Goal: Task Accomplishment & Management: Manage account settings

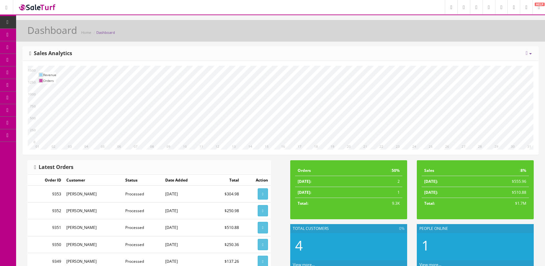
click at [32, 34] on link "Products" at bounding box center [50, 35] width 68 height 13
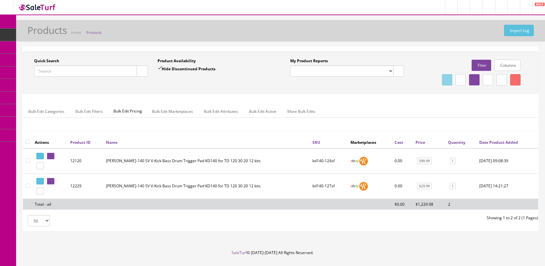
click at [101, 72] on input "Quick Search" at bounding box center [85, 70] width 103 height 11
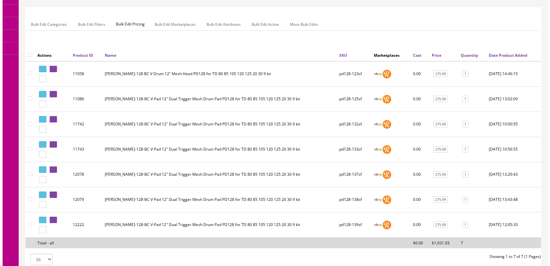
scroll to position [75, 0]
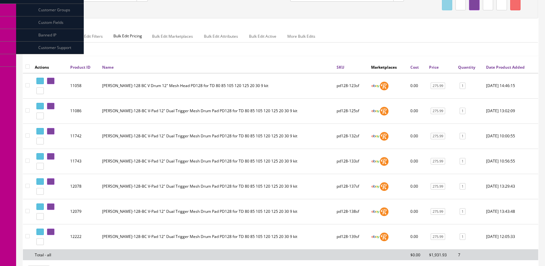
type input "pd128-"
click at [28, 64] on input "checkbox" at bounding box center [27, 66] width 4 height 4
checkbox input "true"
checkbox input"] "true"
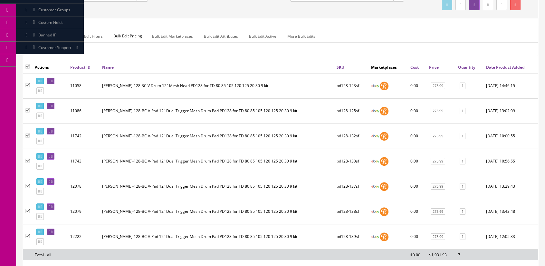
checkbox input"] "true"
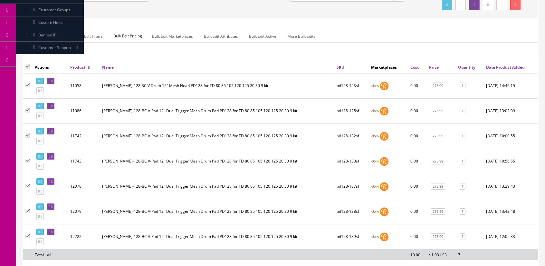
click at [125, 36] on span "Bulk Edit Pricing" at bounding box center [128, 36] width 38 height 12
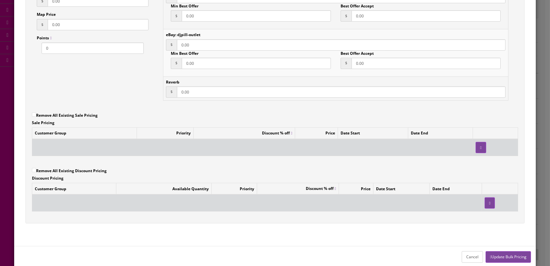
scroll to position [0, 0]
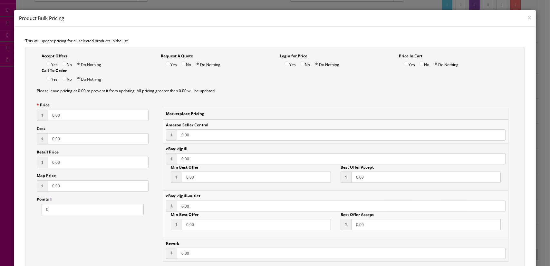
drag, startPoint x: 89, startPoint y: 114, endPoint x: 26, endPoint y: 121, distance: 63.4
click at [26, 121] on div "Accept Offers Yes No Do Nothing Request A Quote Yes No Do Nothing Login for Pri…" at bounding box center [274, 216] width 499 height 338
type input "259.99"
drag, startPoint x: 200, startPoint y: 135, endPoint x: 142, endPoint y: 143, distance: 57.9
click at [142, 143] on div "Accept Offers Yes No Do Nothing Request A Quote Yes No Do Nothing Login for Pri…" at bounding box center [274, 216] width 499 height 338
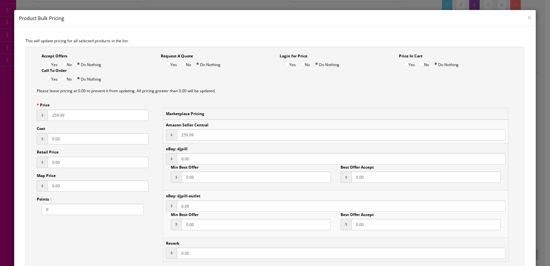
type input "259.99"
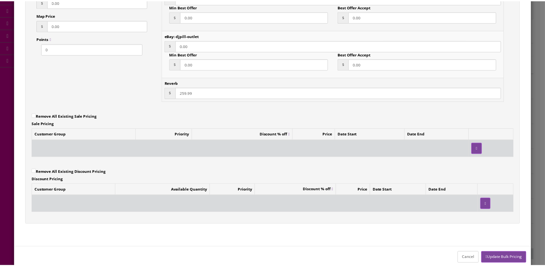
scroll to position [161, 0]
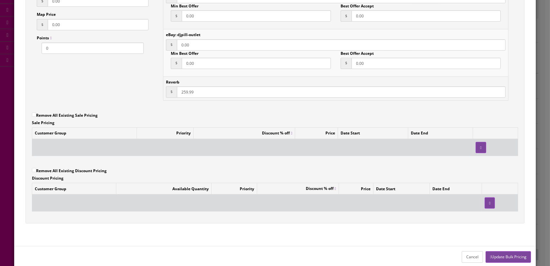
click at [503, 253] on button "Update Bulk Pricing" at bounding box center [508, 256] width 45 height 11
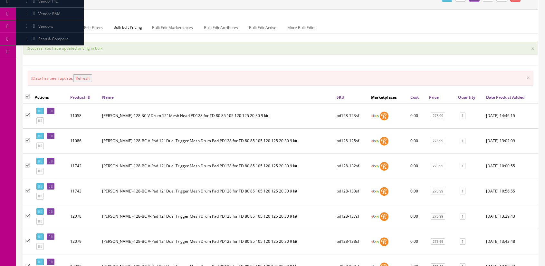
scroll to position [0, 0]
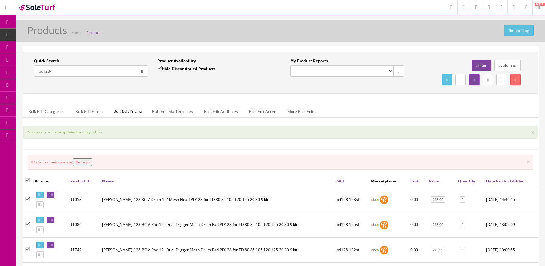
click at [47, 70] on input "pd128-" at bounding box center [85, 70] width 103 height 11
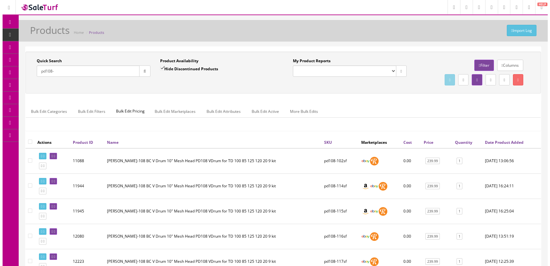
scroll to position [97, 0]
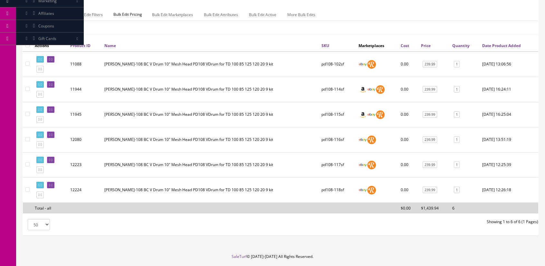
type input "pd108-"
click at [28, 45] on input "checkbox" at bounding box center [27, 45] width 4 height 4
checkbox input "true"
checkbox input"] "true"
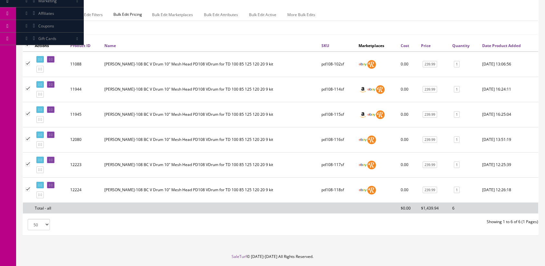
checkbox input"] "true"
click at [129, 13] on span "Bulk Edit Pricing" at bounding box center [128, 14] width 38 height 12
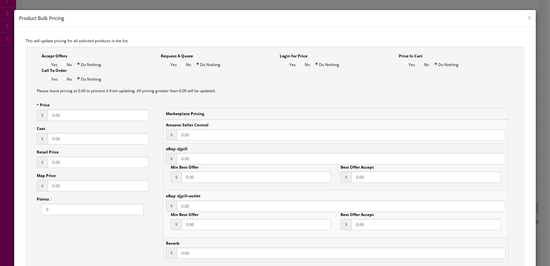
drag, startPoint x: 69, startPoint y: 112, endPoint x: 34, endPoint y: 120, distance: 36.5
click at [34, 120] on div "Price $ 0.00 Cost $ 0.00 Retail Price $ 0.00 Map Price $ 0.00 Points 0" at bounding box center [92, 158] width 121 height 113
drag, startPoint x: 74, startPoint y: 116, endPoint x: 42, endPoint y: 113, distance: 32.3
click at [42, 113] on div "$ 199.99" at bounding box center [93, 115] width 112 height 11
type input "199.99"
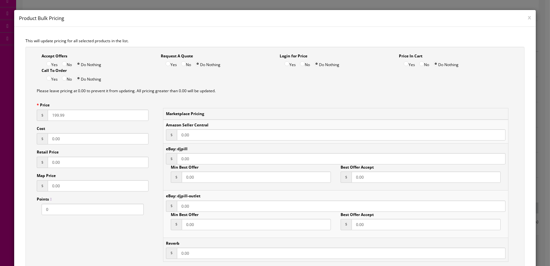
drag, startPoint x: 206, startPoint y: 129, endPoint x: 138, endPoint y: 141, distance: 69.0
click at [138, 141] on div "Accept Offers Yes No Do Nothing Request A Quote Yes No Do Nothing Login for Pri…" at bounding box center [274, 216] width 499 height 338
paste input "199.99"
type input "199.99"
drag, startPoint x: 192, startPoint y: 160, endPoint x: 131, endPoint y: 170, distance: 61.8
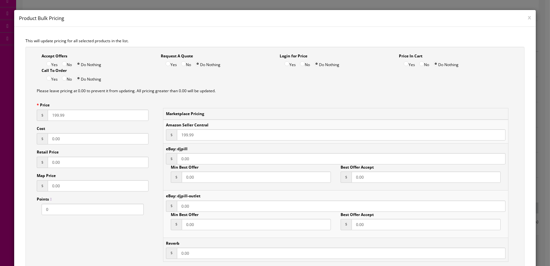
click at [131, 170] on div "Accept Offers Yes No Do Nothing Request A Quote Yes No Do Nothing Login for Pri…" at bounding box center [274, 216] width 499 height 338
paste input "199.99"
type input "199.99"
drag, startPoint x: 188, startPoint y: 252, endPoint x: 135, endPoint y: 254, distance: 52.3
click at [135, 254] on div "Accept Offers Yes No Do Nothing Request A Quote Yes No Do Nothing Login for Pri…" at bounding box center [274, 216] width 499 height 338
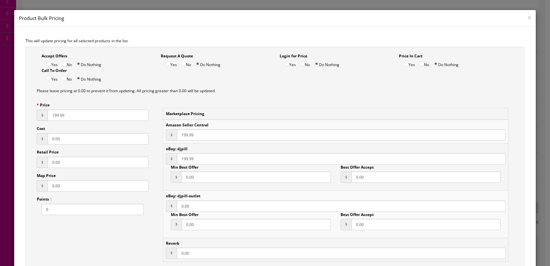
paste input "199.99"
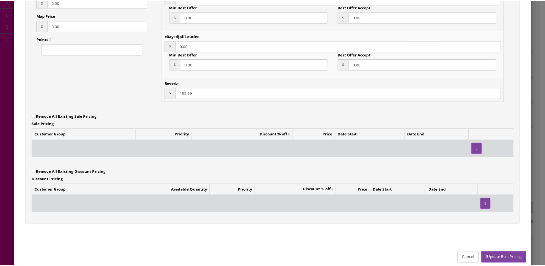
scroll to position [161, 0]
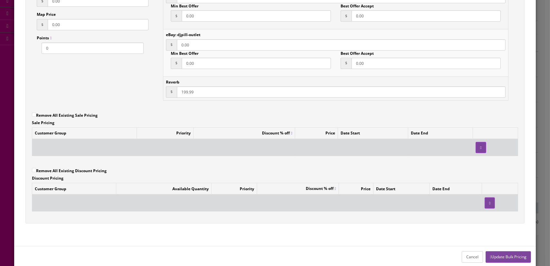
type input "199.99"
click at [501, 255] on button "Update Bulk Pricing" at bounding box center [508, 256] width 45 height 11
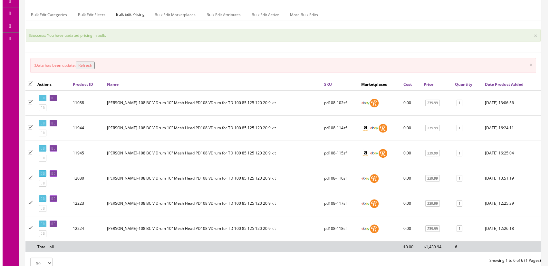
scroll to position [0, 0]
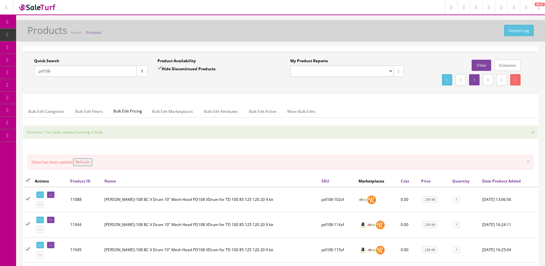
click at [68, 70] on input "pd108-" at bounding box center [85, 70] width 103 height 11
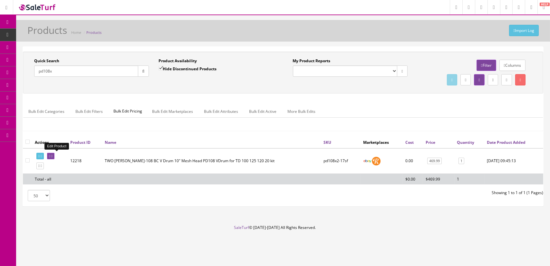
type input "pd108x"
click at [50, 156] on icon at bounding box center [49, 156] width 1 height 4
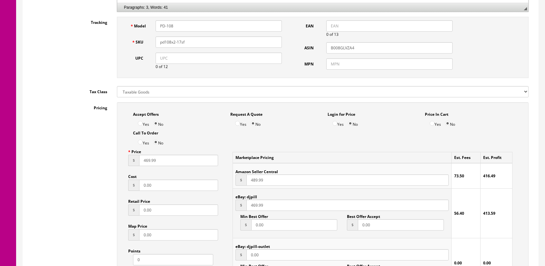
scroll to position [354, 0]
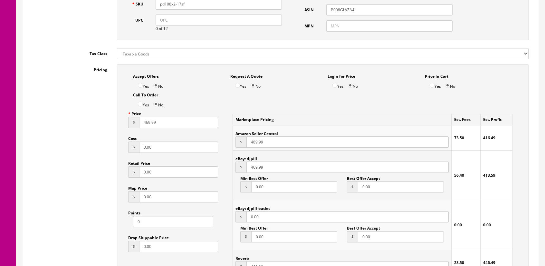
drag, startPoint x: 160, startPoint y: 124, endPoint x: 81, endPoint y: 126, distance: 78.6
click at [81, 126] on div "Pricing Accept Offers Yes No Request A Quote Yes No Login for Price Yes No Pric…" at bounding box center [281, 221] width 506 height 314
type input "389.99"
drag, startPoint x: 227, startPoint y: 144, endPoint x: 213, endPoint y: 147, distance: 14.7
click at [213, 147] on div "Accept Offers Yes No Request A Quote Yes No Login for Price Yes No Price In Car…" at bounding box center [323, 218] width 412 height 308
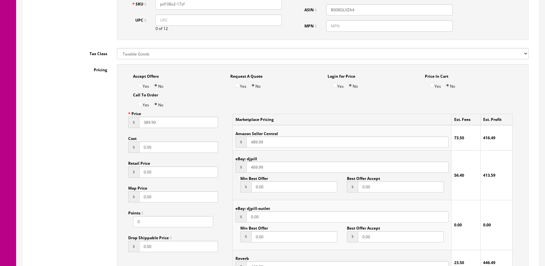
paste input "3"
type input "389.99"
drag, startPoint x: 263, startPoint y: 165, endPoint x: 215, endPoint y: 179, distance: 50.3
click at [216, 176] on div "Accept Offers Yes No Request A Quote Yes No Login for Price Yes No Price In Car…" at bounding box center [323, 218] width 412 height 308
paste input "38"
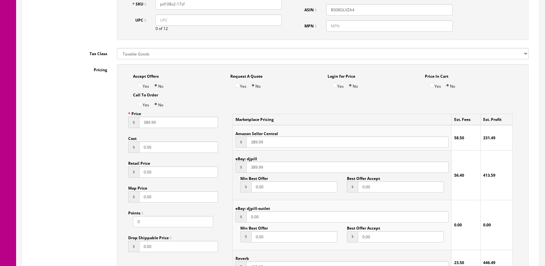
scroll to position [451, 0]
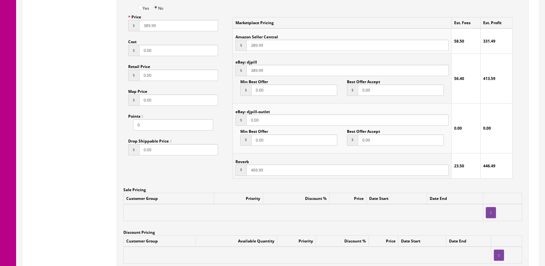
type input "389.99"
drag, startPoint x: 275, startPoint y: 168, endPoint x: 200, endPoint y: 170, distance: 74.5
click at [200, 170] on div "Accept Offers Yes No Request A Quote Yes No Login for Price Yes No Price In Car…" at bounding box center [323, 121] width 412 height 308
paste input "38"
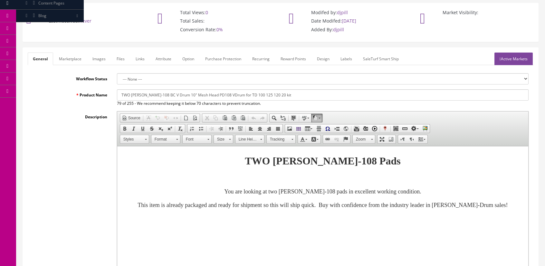
scroll to position [0, 0]
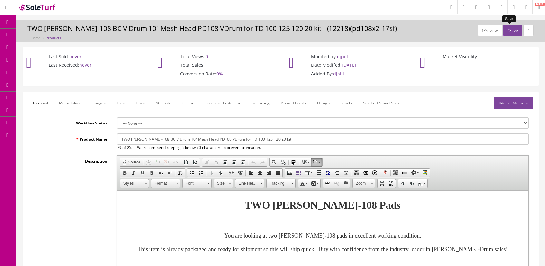
type input "389.99"
click at [510, 30] on button "Save" at bounding box center [512, 30] width 19 height 11
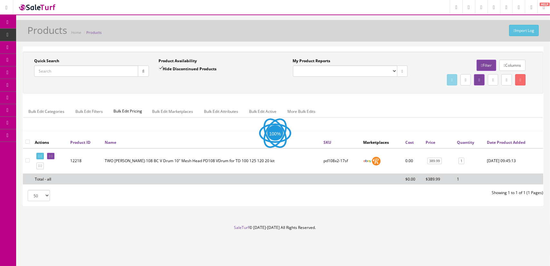
click at [113, 74] on input "Quick Search" at bounding box center [86, 70] width 104 height 11
type input "pd128x"
click at [53, 154] on icon at bounding box center [51, 156] width 1 height 4
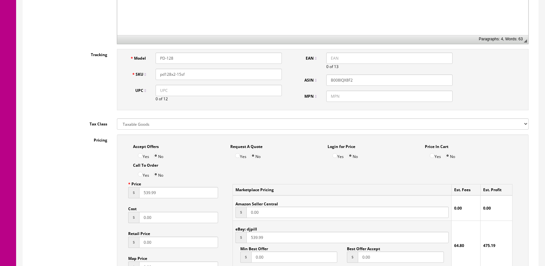
scroll to position [290, 0]
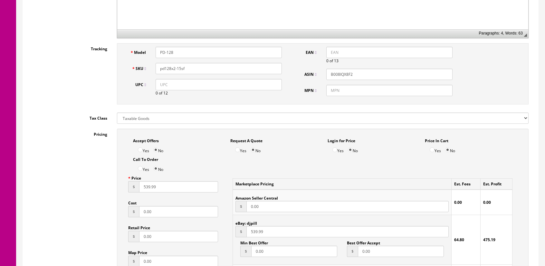
drag, startPoint x: 159, startPoint y: 188, endPoint x: 109, endPoint y: 192, distance: 50.1
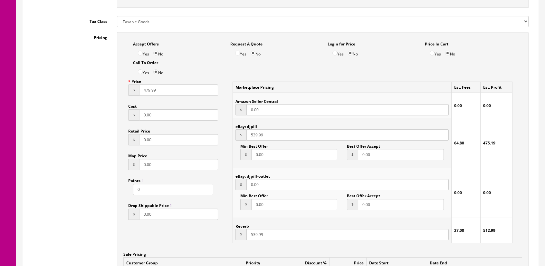
type input "479.99"
drag, startPoint x: 220, startPoint y: 141, endPoint x: 221, endPoint y: 156, distance: 15.1
click at [220, 141] on div "Accept Offers Yes No Request A Quote Yes No Login for Price Yes No Price In Car…" at bounding box center [323, 186] width 412 height 308
paste input "47"
type input "479.99"
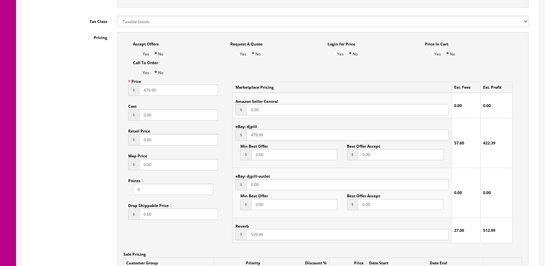
drag, startPoint x: 203, startPoint y: 242, endPoint x: 195, endPoint y: 230, distance: 15.3
click at [183, 243] on div "Accept Offers Yes No Request A Quote Yes No Login for Price Yes No Price In Car…" at bounding box center [323, 186] width 412 height 308
paste input "47"
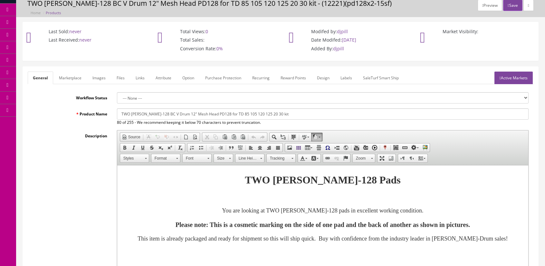
scroll to position [0, 0]
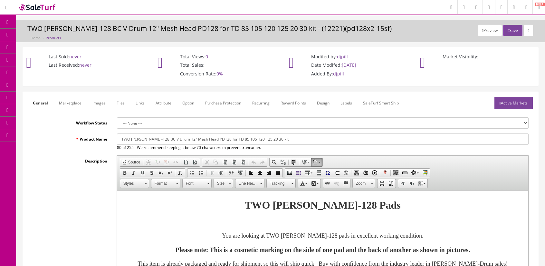
type input "479.99"
click at [510, 30] on button "Save" at bounding box center [512, 30] width 19 height 11
